Goal: Find specific page/section: Find specific page/section

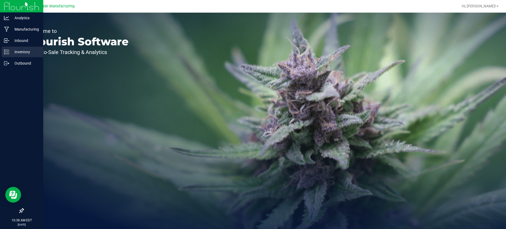
click at [9, 50] on line at bounding box center [7, 50] width 3 height 0
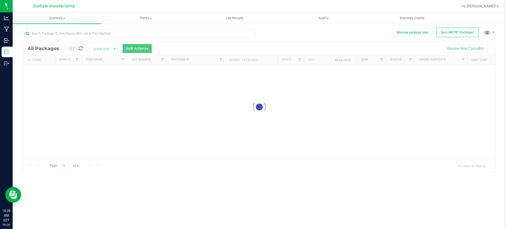
click at [111, 48] on div at bounding box center [258, 107] width 471 height 130
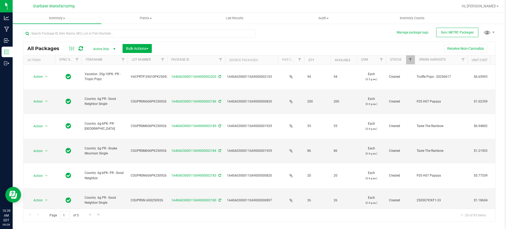
click at [108, 50] on span "Active Only" at bounding box center [103, 48] width 29 height 7
click at [103, 81] on li "All" at bounding box center [103, 81] width 28 height 8
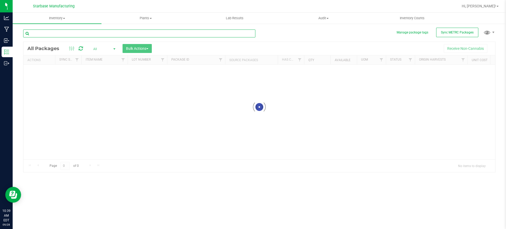
click at [97, 34] on input "text" at bounding box center [139, 34] width 232 height 8
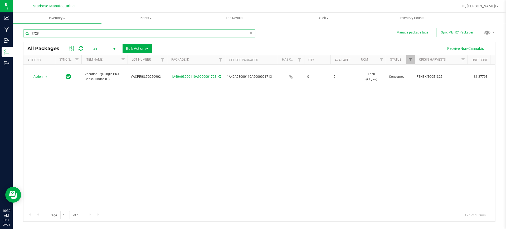
click at [97, 33] on input "1728" at bounding box center [139, 34] width 232 height 8
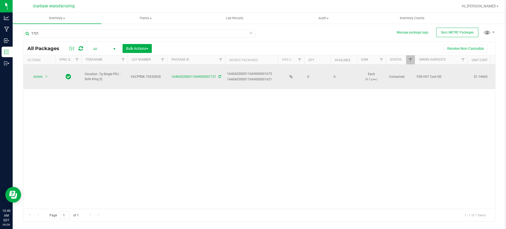
click at [257, 71] on div "1A40A03000110A9000001675" at bounding box center [251, 73] width 49 height 5
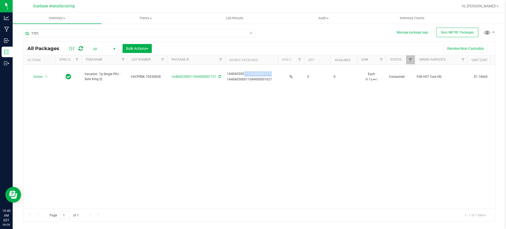
copy div "1A40A03000110A9000001675"
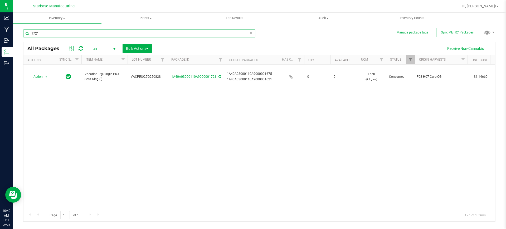
click at [116, 32] on input "1721" at bounding box center [139, 34] width 232 height 8
click at [116, 33] on input "1721" at bounding box center [139, 34] width 232 height 8
paste input "A40A03000110A9000001675"
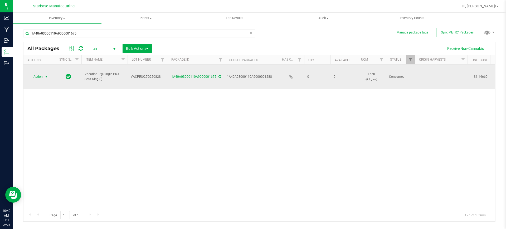
click at [47, 75] on span "select" at bounding box center [46, 77] width 4 height 4
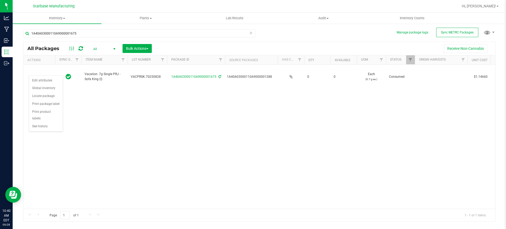
click at [165, 115] on div "Action Action Edit attributes Global inventory Locate package Print package lab…" at bounding box center [258, 137] width 471 height 144
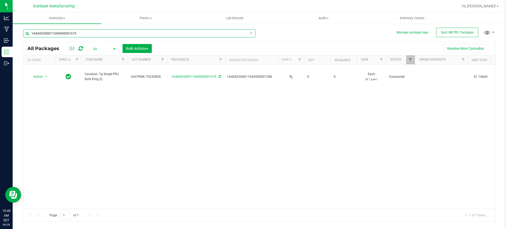
click at [80, 35] on input "1A40A03000110A9000001675" at bounding box center [139, 34] width 232 height 8
click at [116, 33] on input "1A40A03000110A9000001621" at bounding box center [139, 34] width 232 height 8
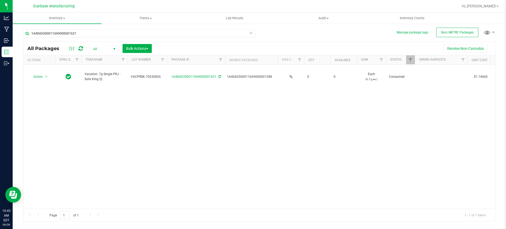
click at [109, 108] on div "Action Action Edit attributes Global inventory Locate package Print package lab…" at bounding box center [258, 137] width 471 height 144
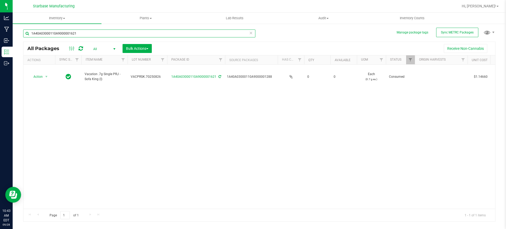
click at [83, 37] on div "1A40A03000110A9000001621" at bounding box center [139, 36] width 232 height 12
click at [73, 36] on input "1A40A03000110A9000001675" at bounding box center [139, 34] width 232 height 8
click at [74, 36] on input "1A40A03000110A9000001675" at bounding box center [139, 34] width 232 height 8
click at [74, 35] on input "1A40A03000110A90000016721615" at bounding box center [139, 34] width 232 height 8
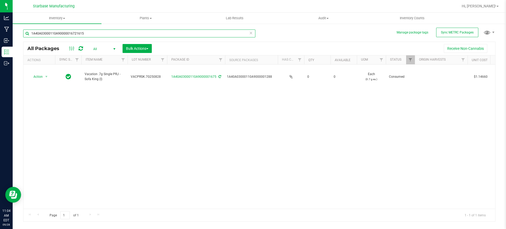
click at [74, 35] on input "1A40A03000110A90000016721615" at bounding box center [139, 34] width 232 height 8
click at [73, 35] on input "2161" at bounding box center [139, 34] width 232 height 8
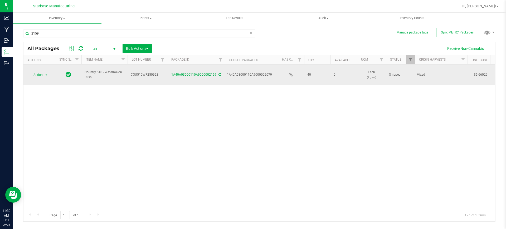
click at [27, 84] on div "Action Action Edit attributes Global inventory Locate package Print package lab…" at bounding box center [258, 137] width 471 height 144
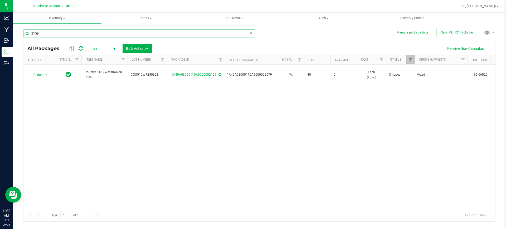
click at [51, 31] on input "2159" at bounding box center [139, 34] width 232 height 8
type input "1729"
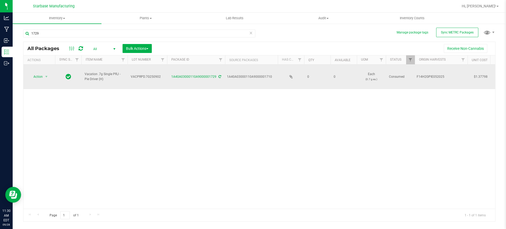
click at [259, 74] on div "1A40A03000110A9000001710" at bounding box center [251, 76] width 49 height 5
